Goal: Task Accomplishment & Management: Use online tool/utility

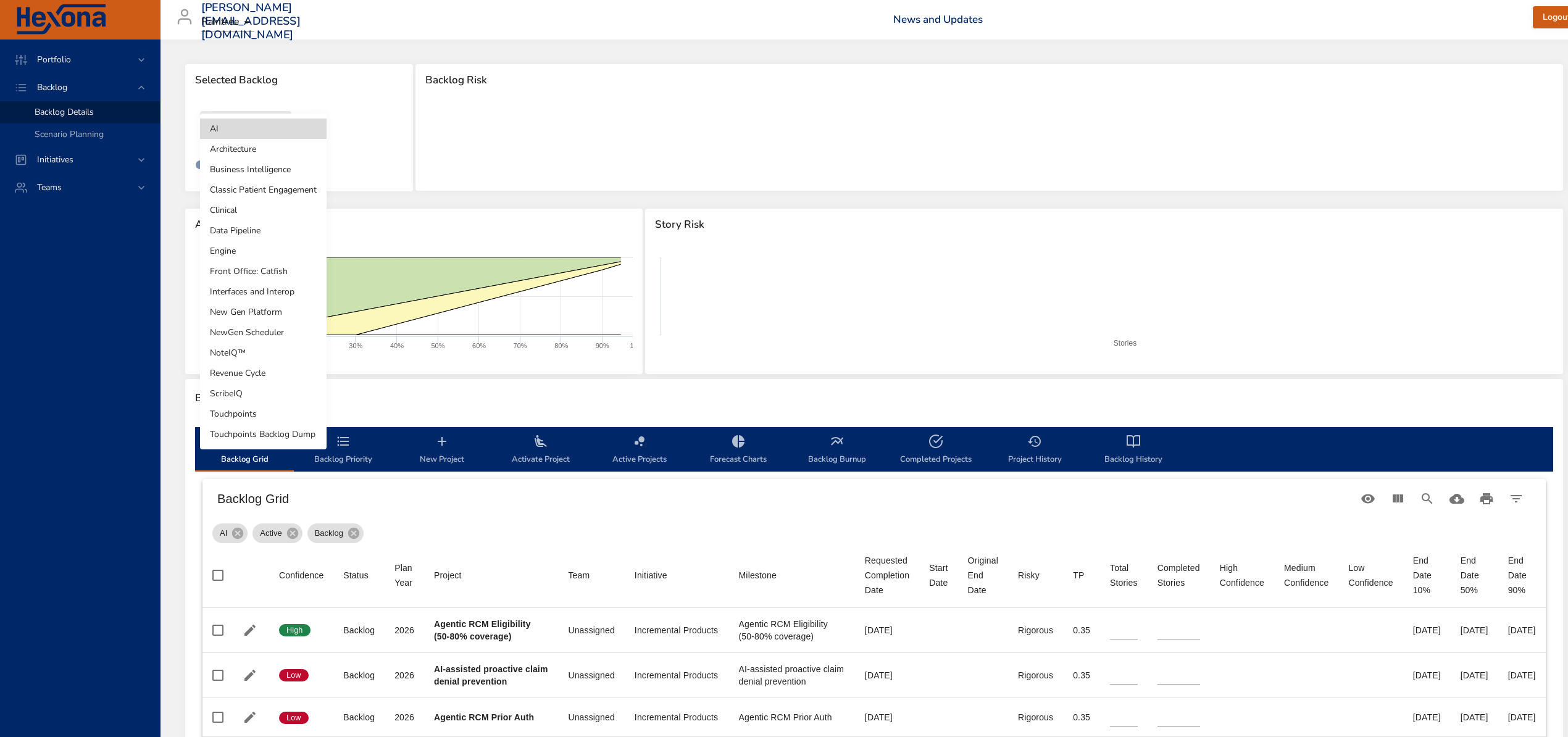
click at [269, 123] on body "Portfolio Backlog Backlog Details Scenario Planning Initiatives Teams [PERSON_N…" at bounding box center [784, 368] width 1568 height 737
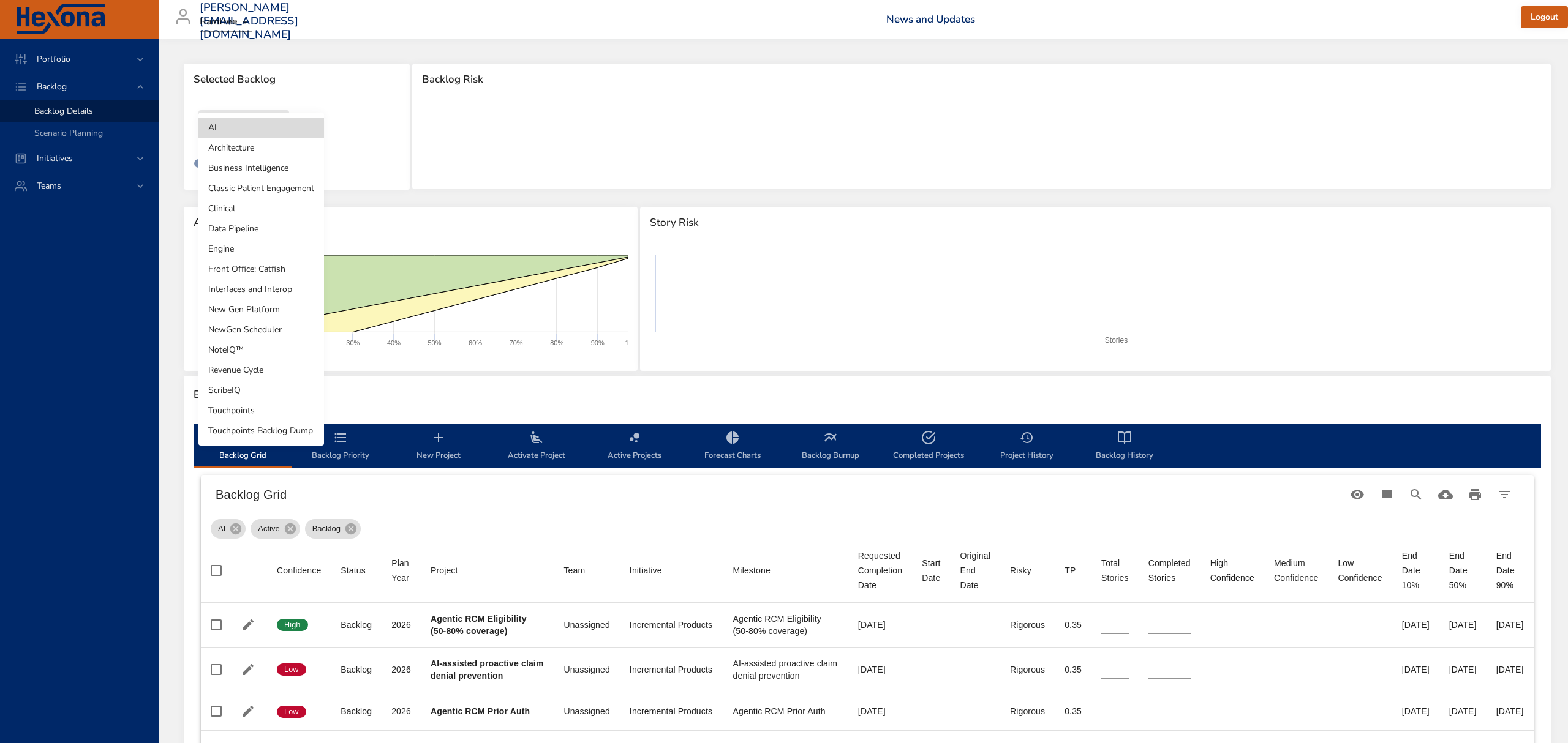
click at [268, 214] on li "Clinical" at bounding box center [261, 208] width 126 height 20
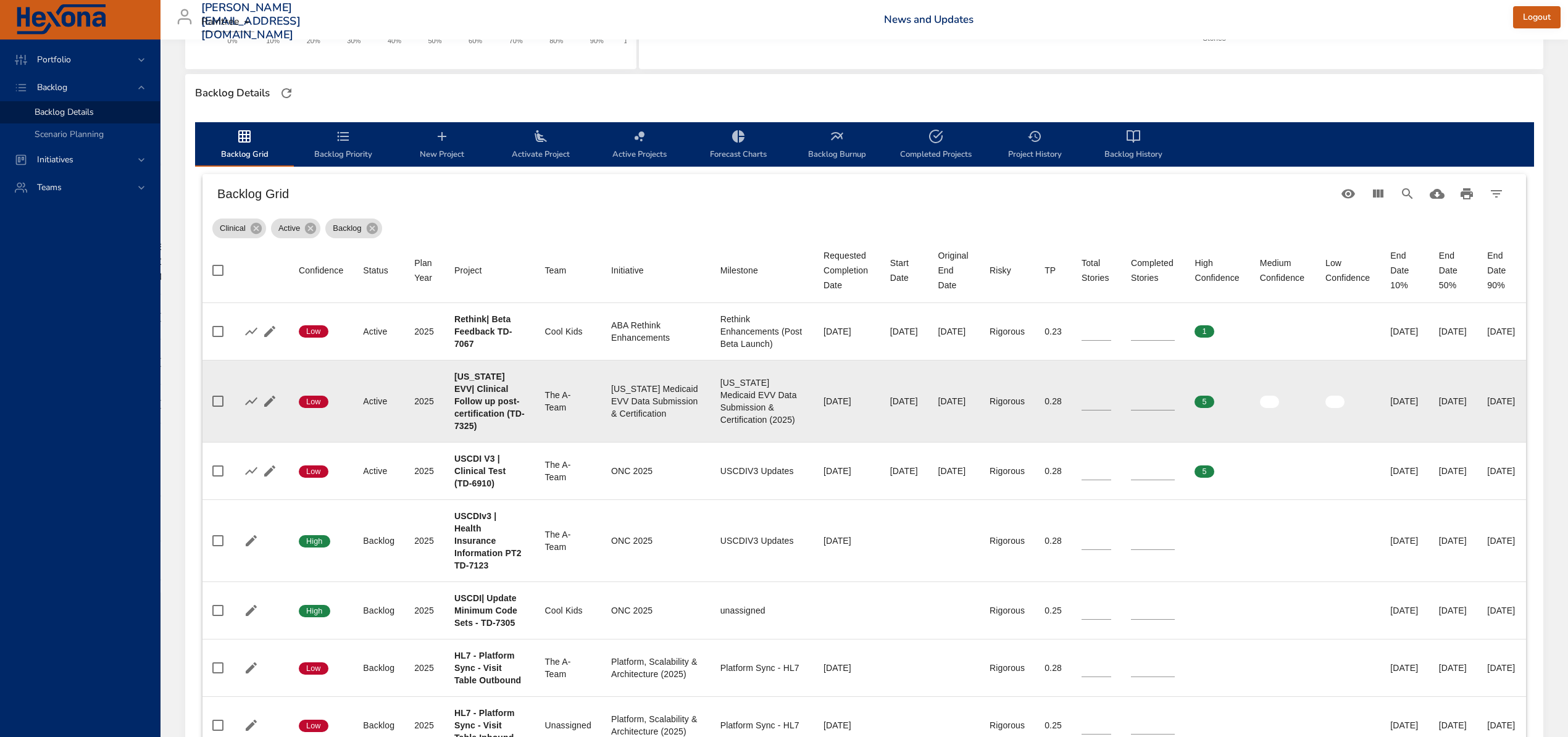
scroll to position [329, 0]
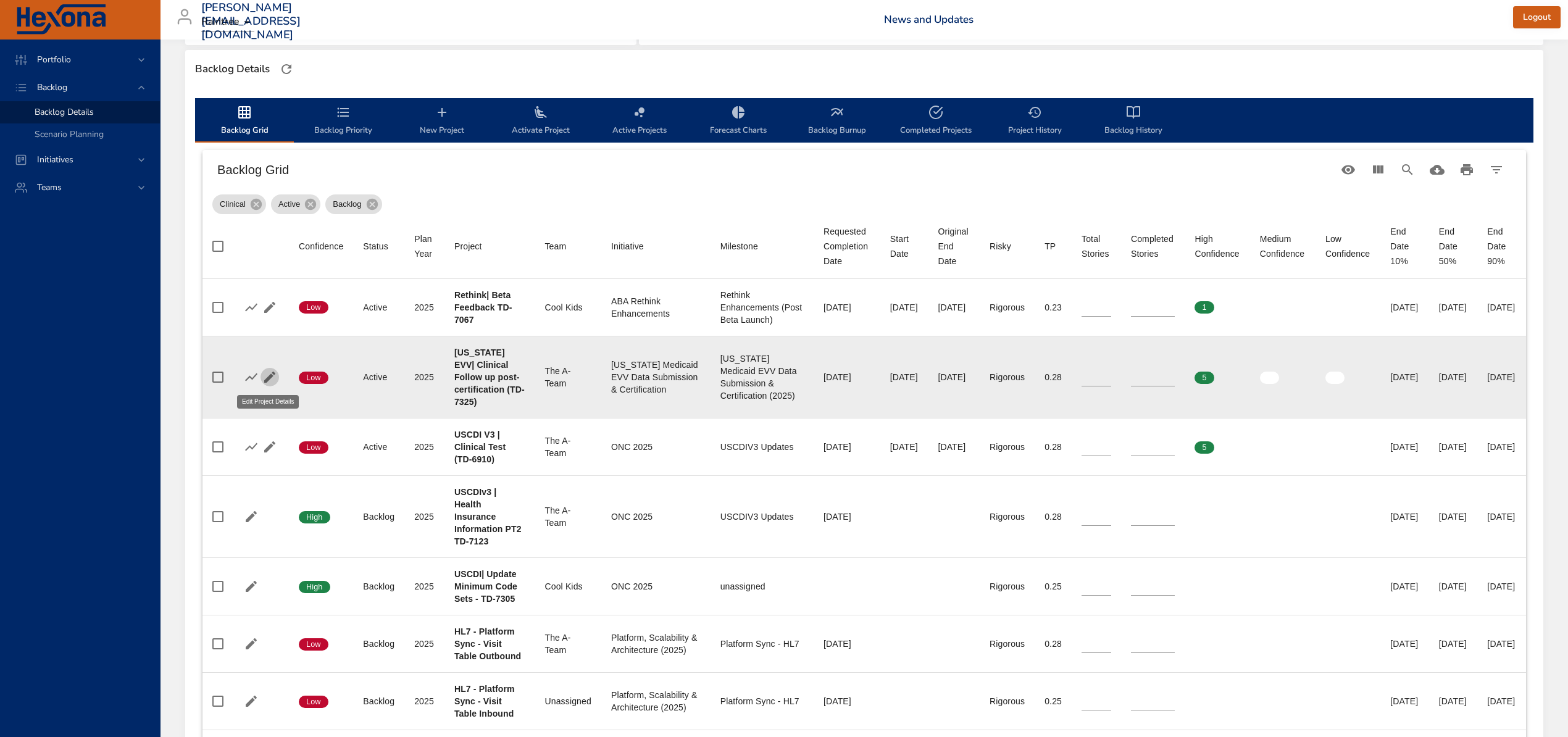
click at [270, 379] on icon "button" at bounding box center [270, 378] width 15 height 15
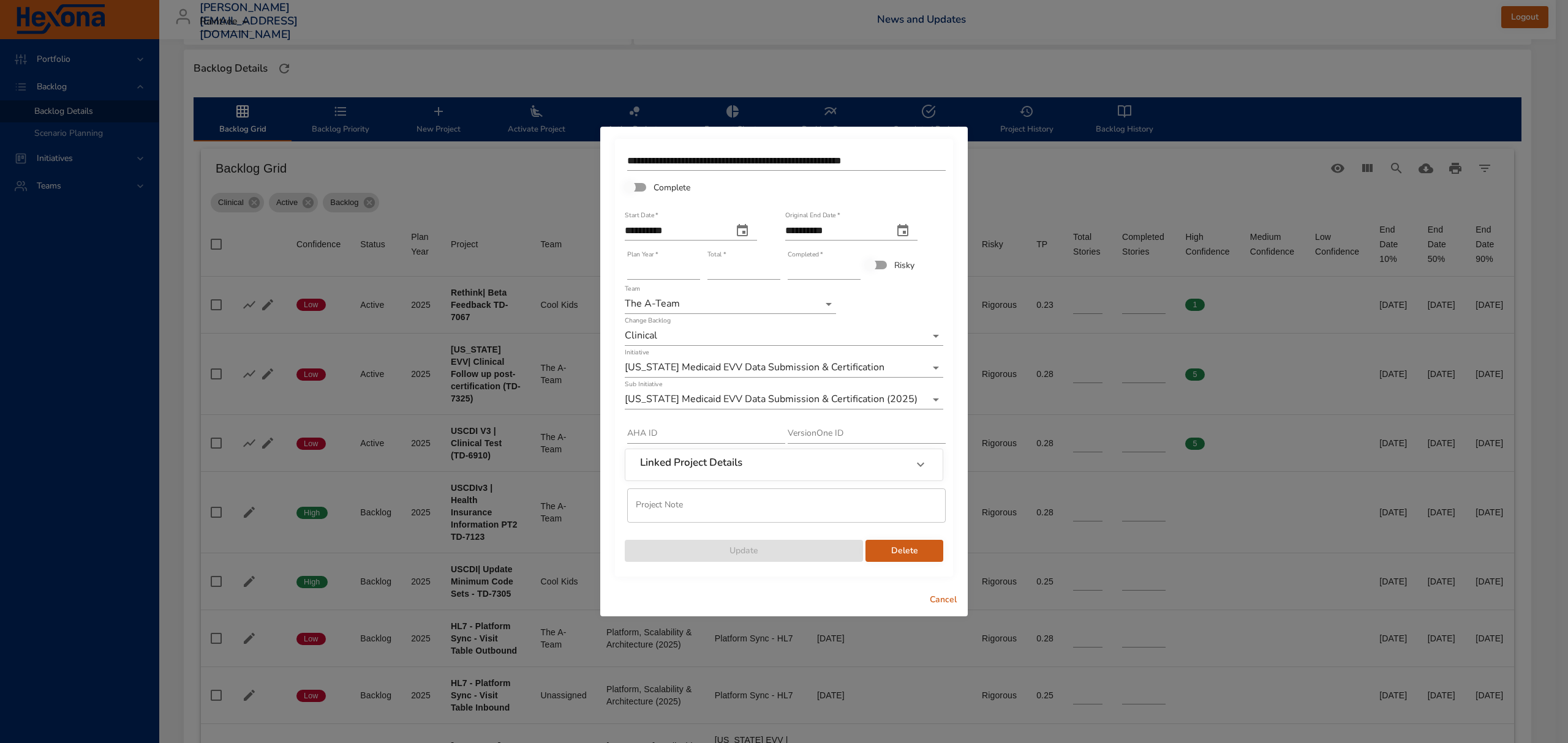
click at [855, 265] on input "*" at bounding box center [823, 270] width 73 height 20
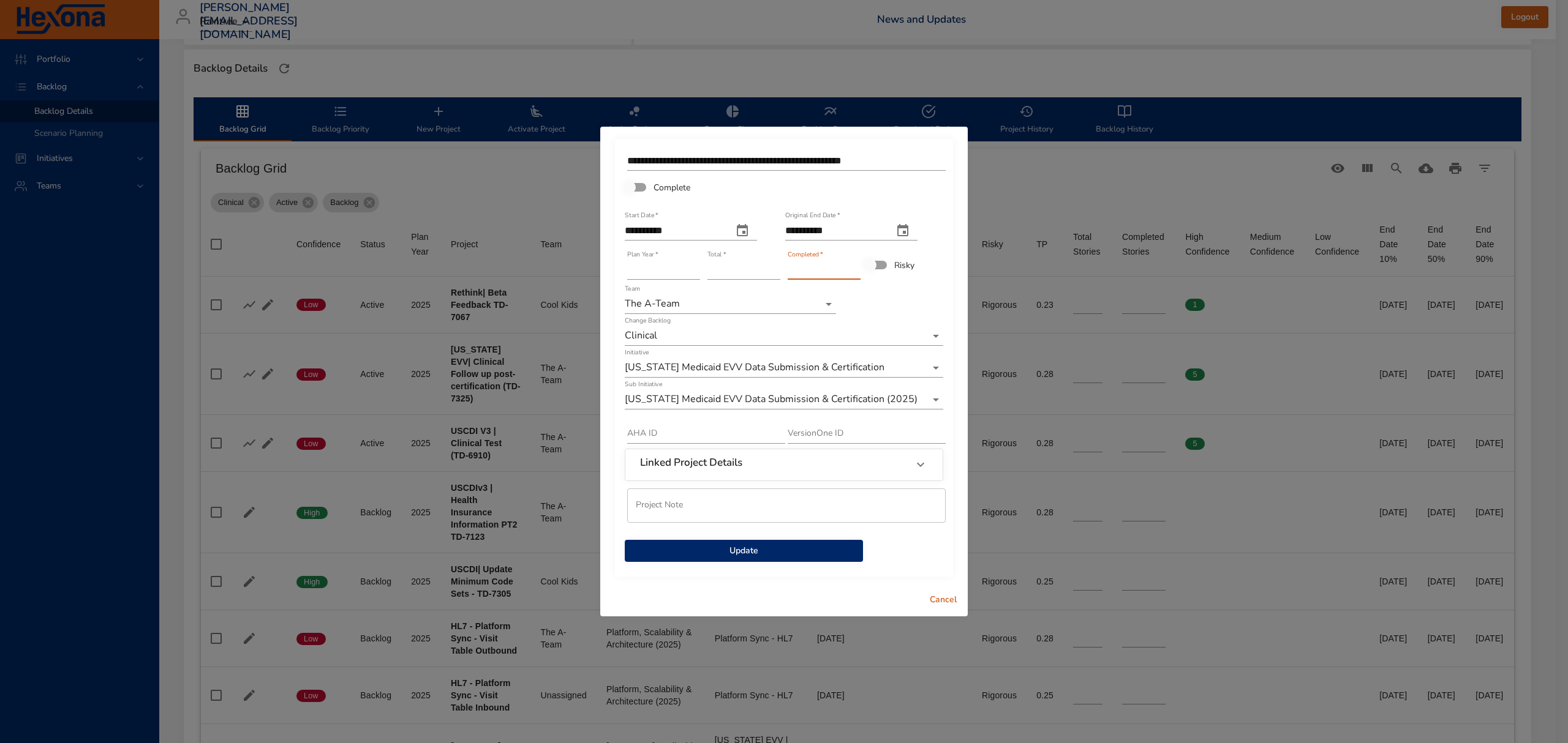
type input "*"
click at [855, 265] on input "*" at bounding box center [823, 270] width 73 height 20
click at [812, 554] on span "Update" at bounding box center [744, 551] width 219 height 15
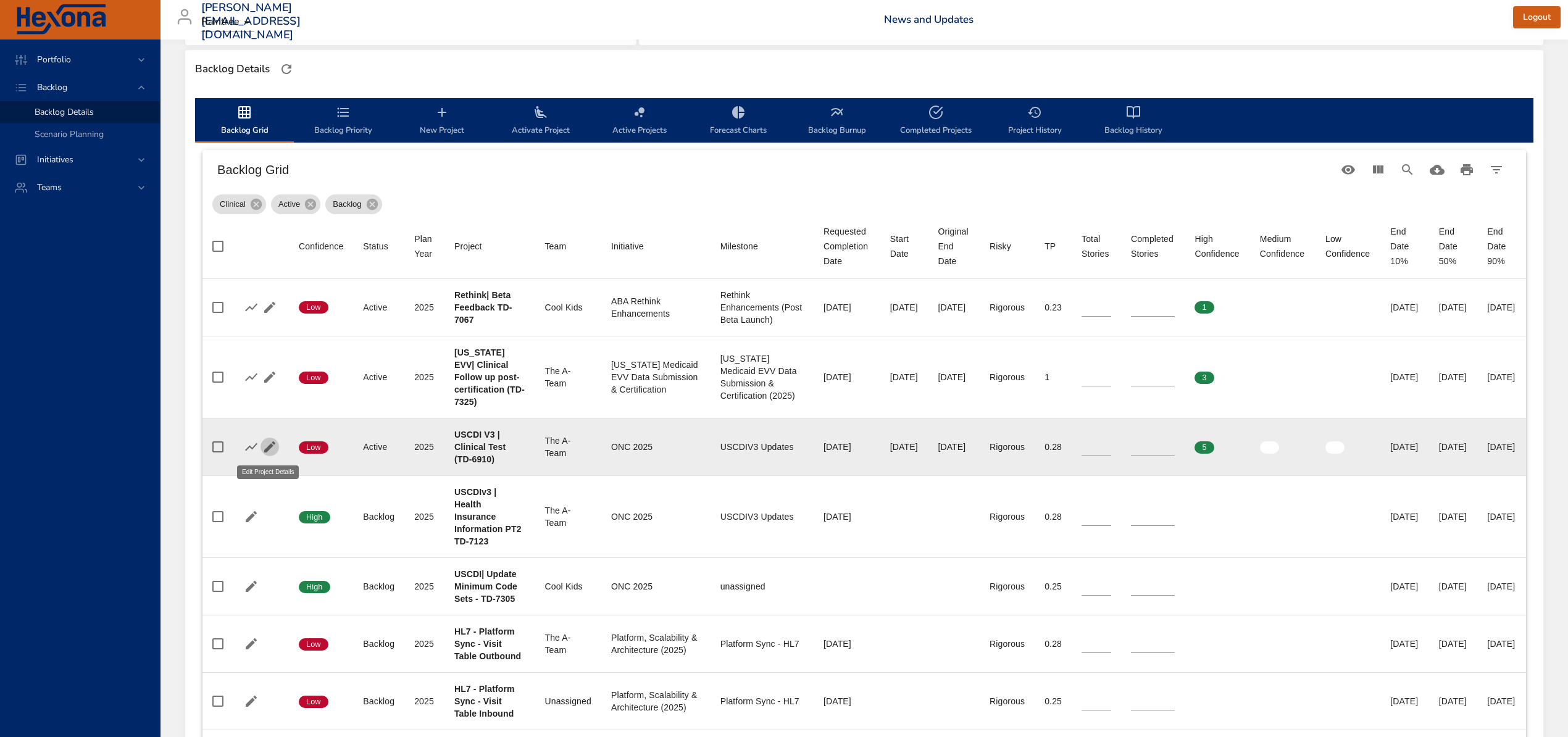
click at [264, 451] on icon "button" at bounding box center [270, 447] width 12 height 12
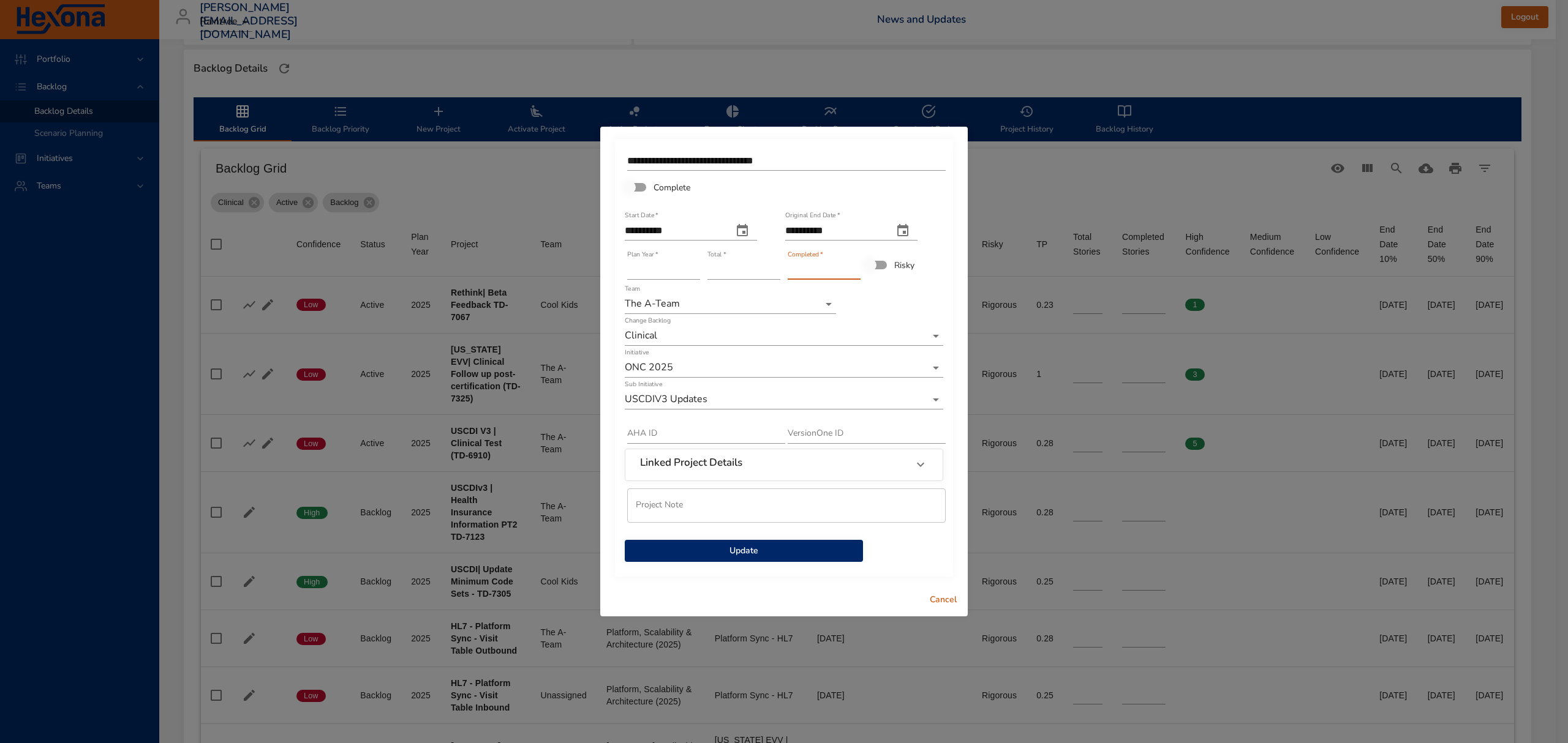
click at [856, 265] on input "*" at bounding box center [823, 270] width 73 height 20
type input "*"
click at [856, 265] on input "*" at bounding box center [823, 270] width 73 height 20
click at [780, 555] on span "Update" at bounding box center [744, 551] width 219 height 15
